Goal: Use online tool/utility: Use online tool/utility

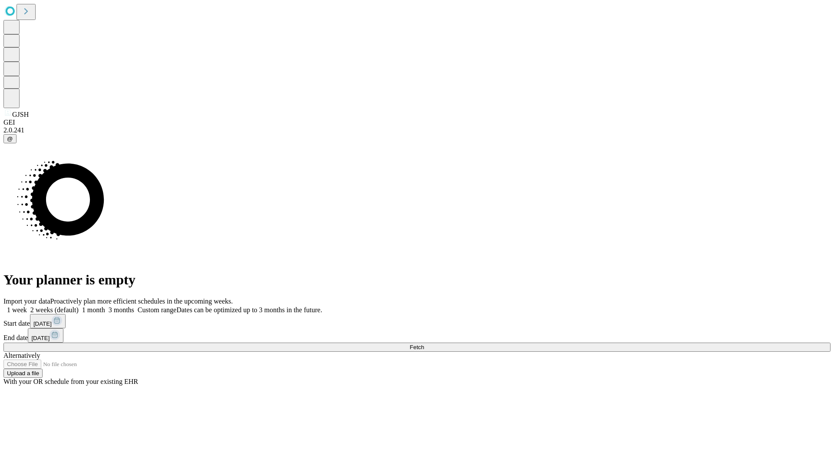
click at [424, 344] on span "Fetch" at bounding box center [417, 347] width 14 height 7
